Goal: Navigation & Orientation: Find specific page/section

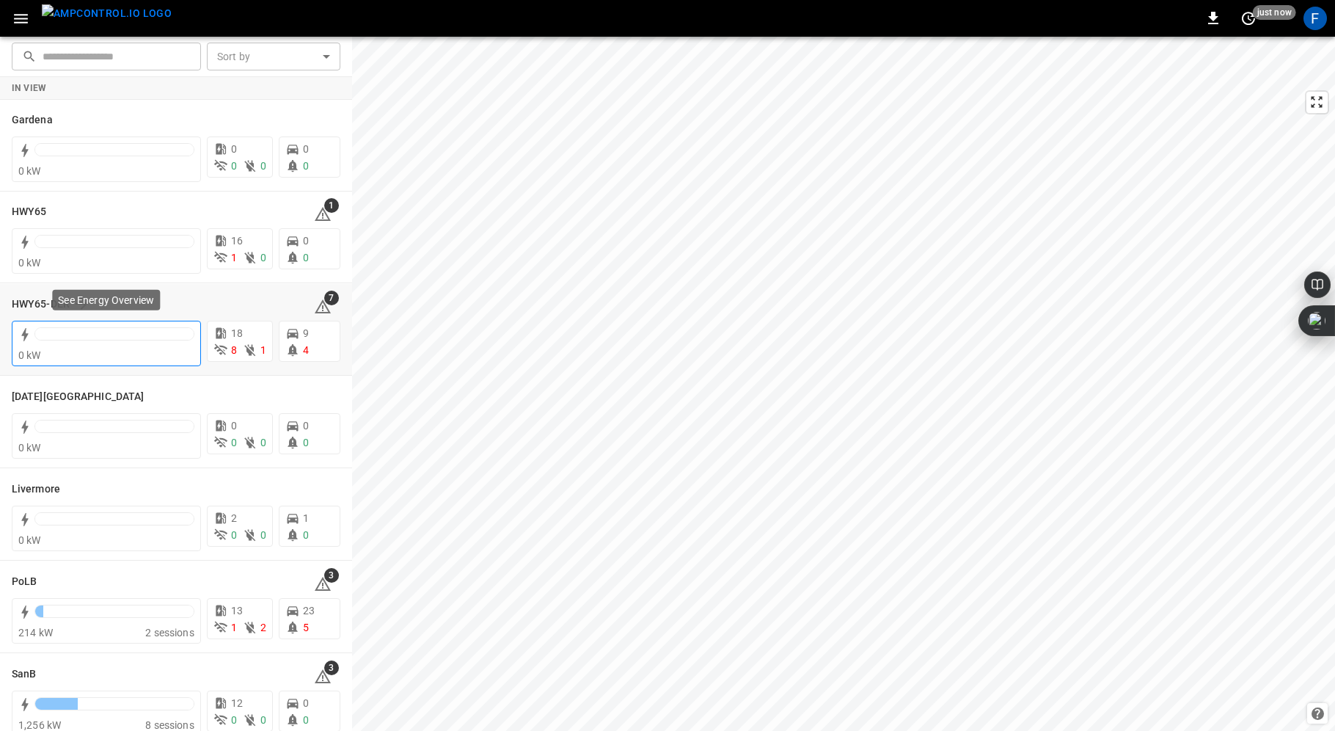
click at [67, 340] on div at bounding box center [114, 337] width 160 height 21
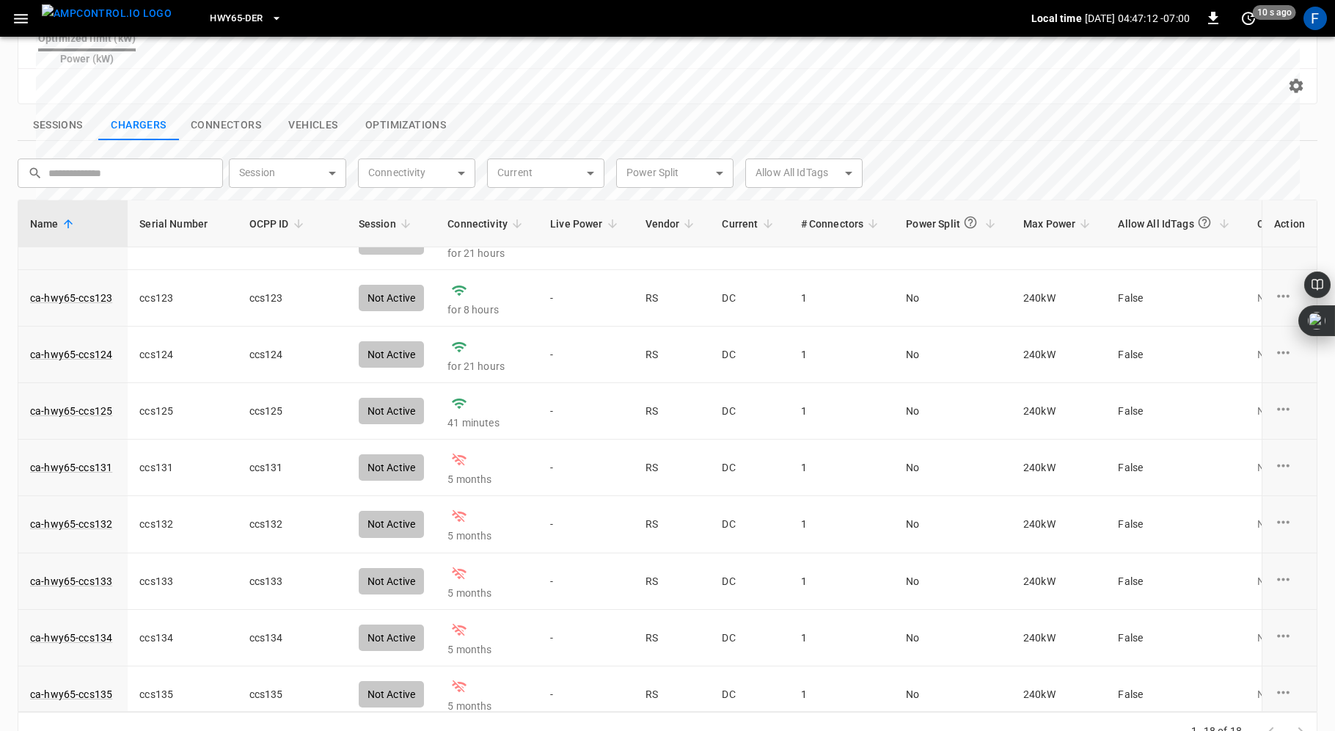
scroll to position [549, 0]
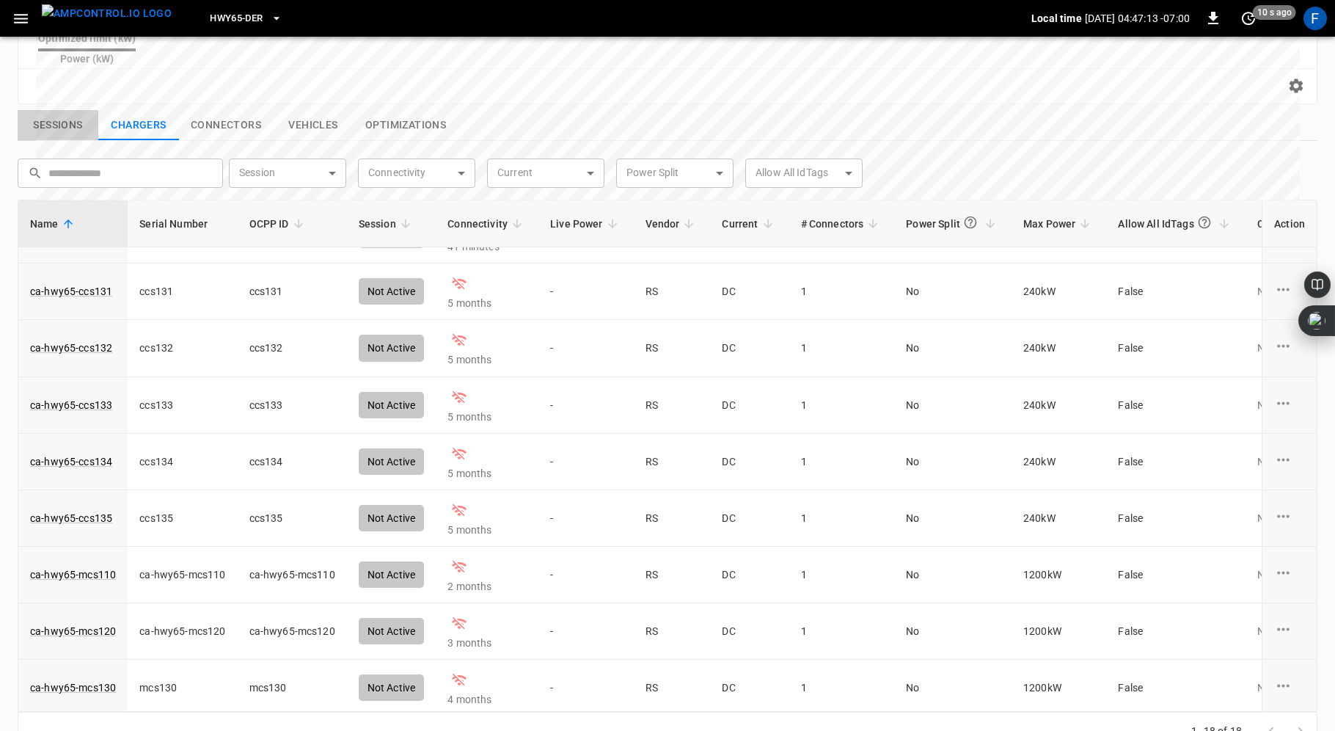
click at [59, 110] on button "Sessions" at bounding box center [58, 125] width 81 height 31
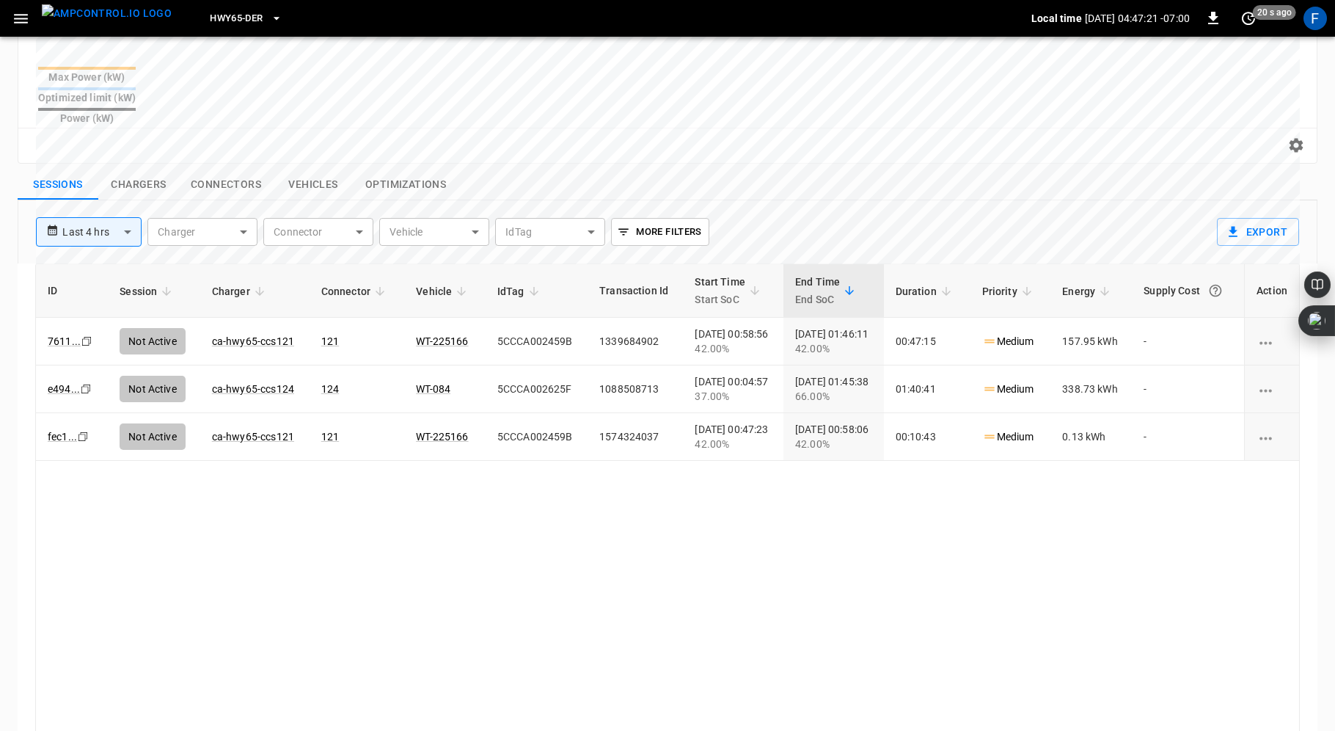
scroll to position [0, 0]
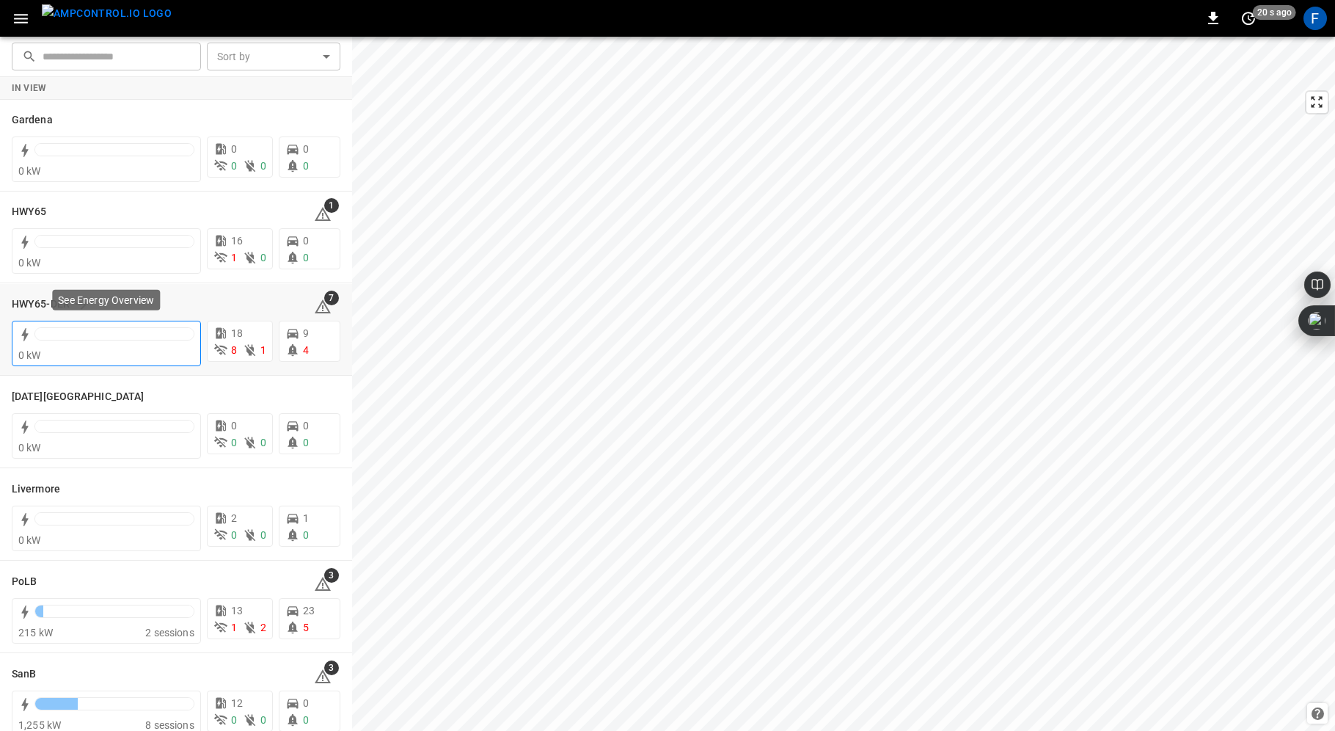
click at [73, 340] on div at bounding box center [114, 337] width 160 height 21
